Goal: Contribute content

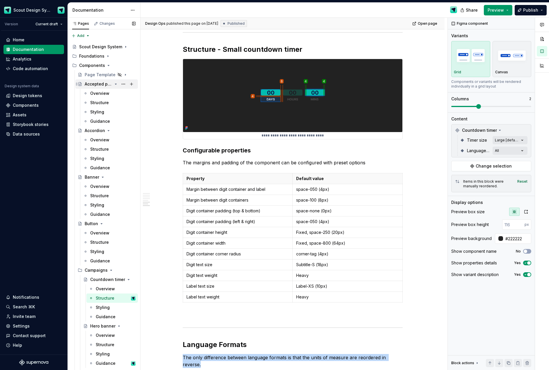
click at [117, 84] on icon "Page tree" at bounding box center [115, 84] width 5 height 5
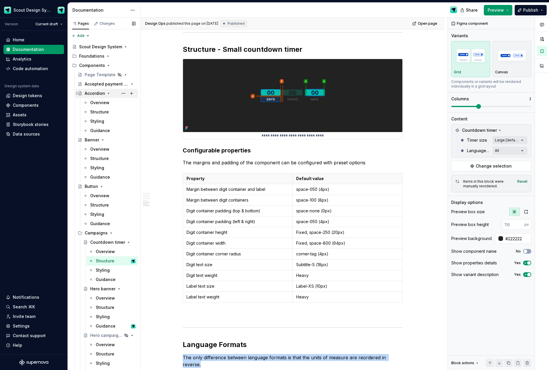
click at [109, 94] on icon "Page tree" at bounding box center [108, 93] width 5 height 5
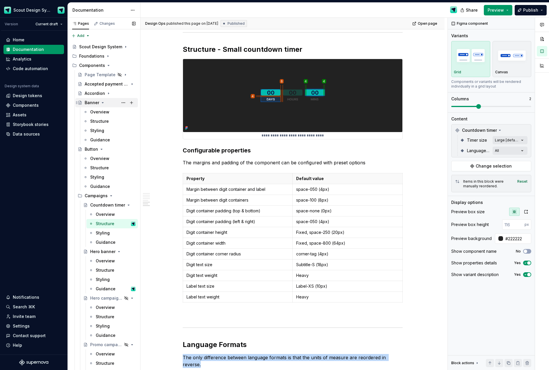
click at [104, 104] on div "Banner" at bounding box center [110, 103] width 51 height 8
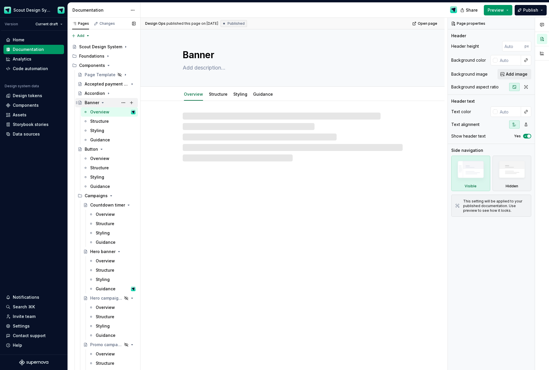
click at [104, 103] on icon "Page tree" at bounding box center [102, 102] width 5 height 5
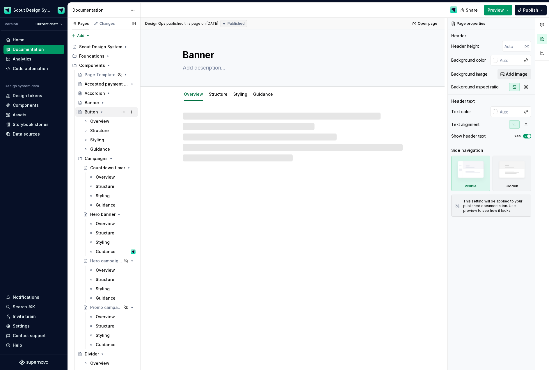
click at [103, 111] on icon "Page tree" at bounding box center [101, 112] width 5 height 5
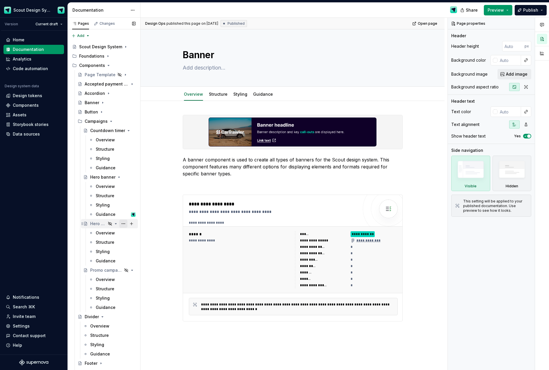
click at [123, 224] on button "Page tree" at bounding box center [123, 224] width 8 height 8
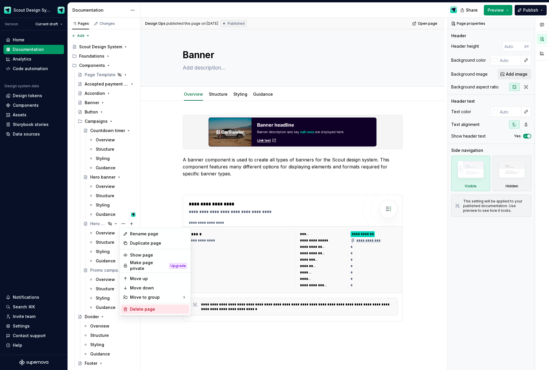
click at [133, 307] on div "Delete page" at bounding box center [158, 309] width 57 height 6
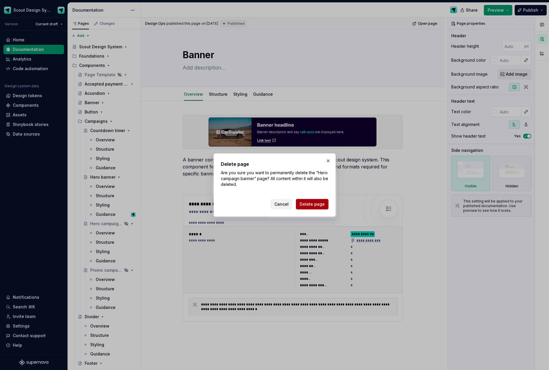
click at [309, 203] on span "Delete page" at bounding box center [312, 204] width 25 height 6
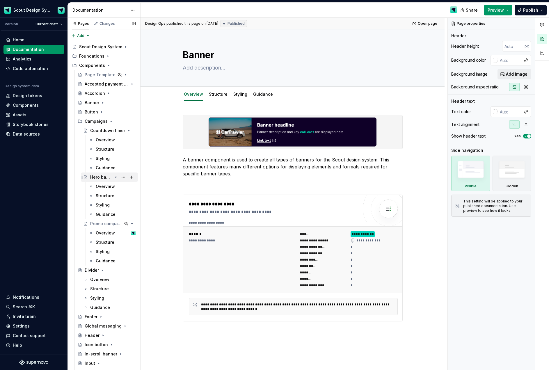
click at [103, 180] on div "Hero banner" at bounding box center [112, 177] width 45 height 8
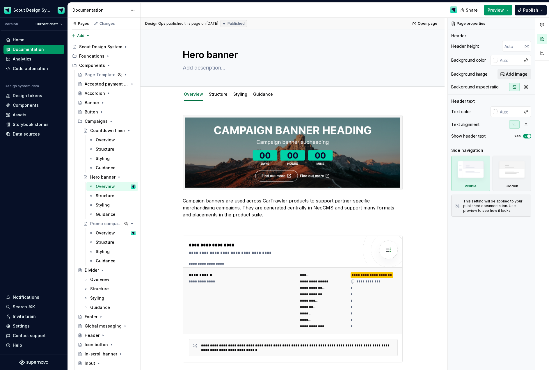
type textarea "*"
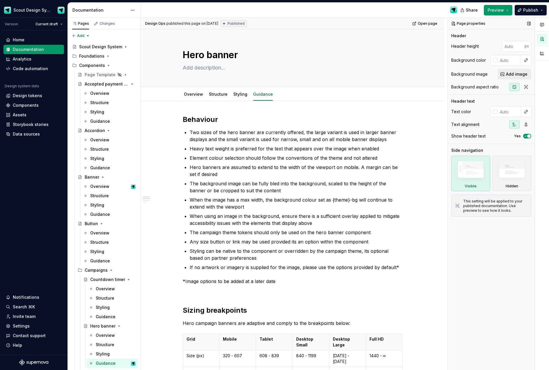
scroll to position [174, 0]
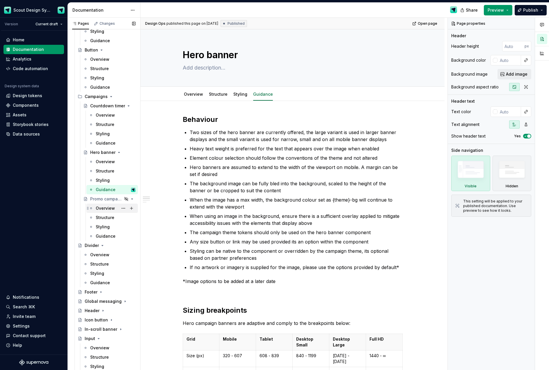
drag, startPoint x: 104, startPoint y: 206, endPoint x: 109, endPoint y: 206, distance: 4.4
click at [104, 206] on div "Overview" at bounding box center [105, 208] width 19 height 6
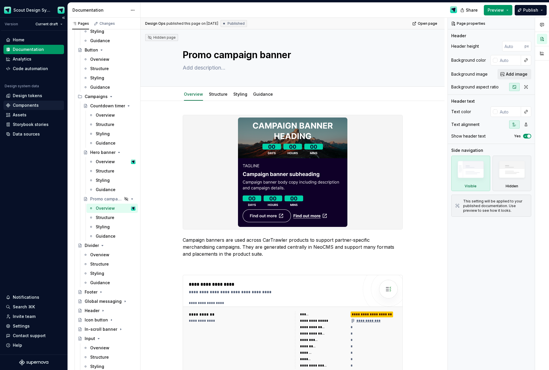
click at [26, 106] on div "Components" at bounding box center [26, 105] width 26 height 6
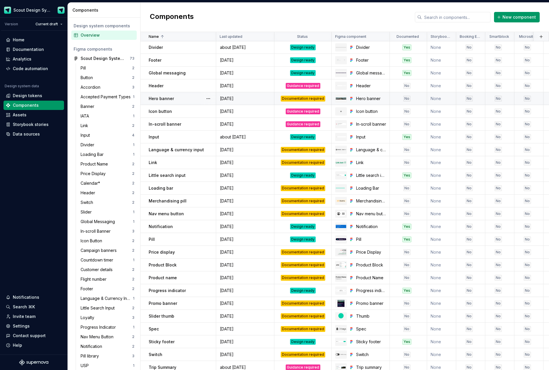
scroll to position [79, 0]
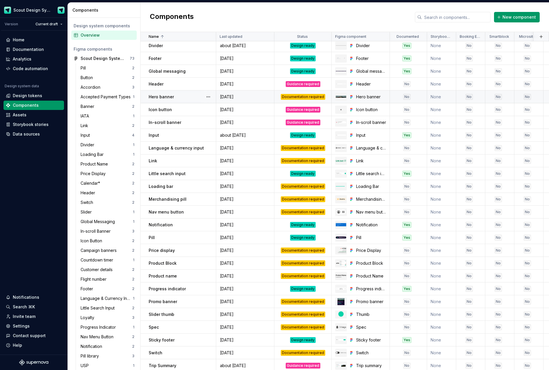
click at [300, 97] on div "Documentation required" at bounding box center [303, 97] width 45 height 6
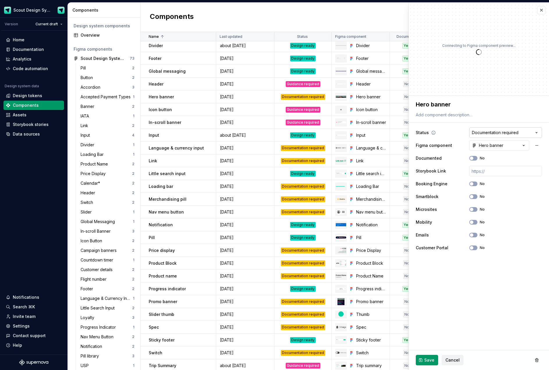
type textarea "*"
click at [501, 134] on html "Scout Design System Version Current draft Home Documentation Analytics Code aut…" at bounding box center [274, 185] width 549 height 370
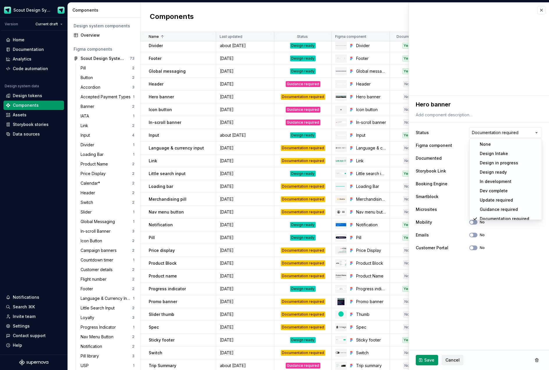
scroll to position [3, 0]
select select "**********"
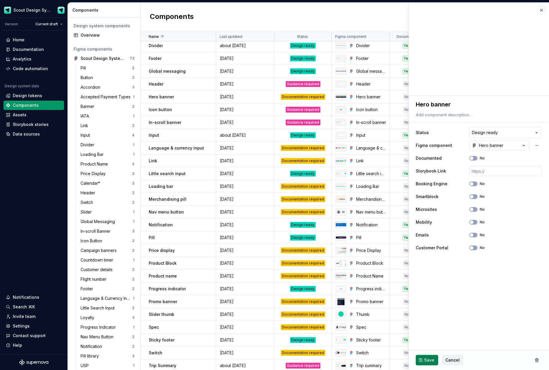
click at [433, 363] on span "Save" at bounding box center [429, 360] width 10 height 6
type textarea "*"
